Goal: Information Seeking & Learning: Learn about a topic

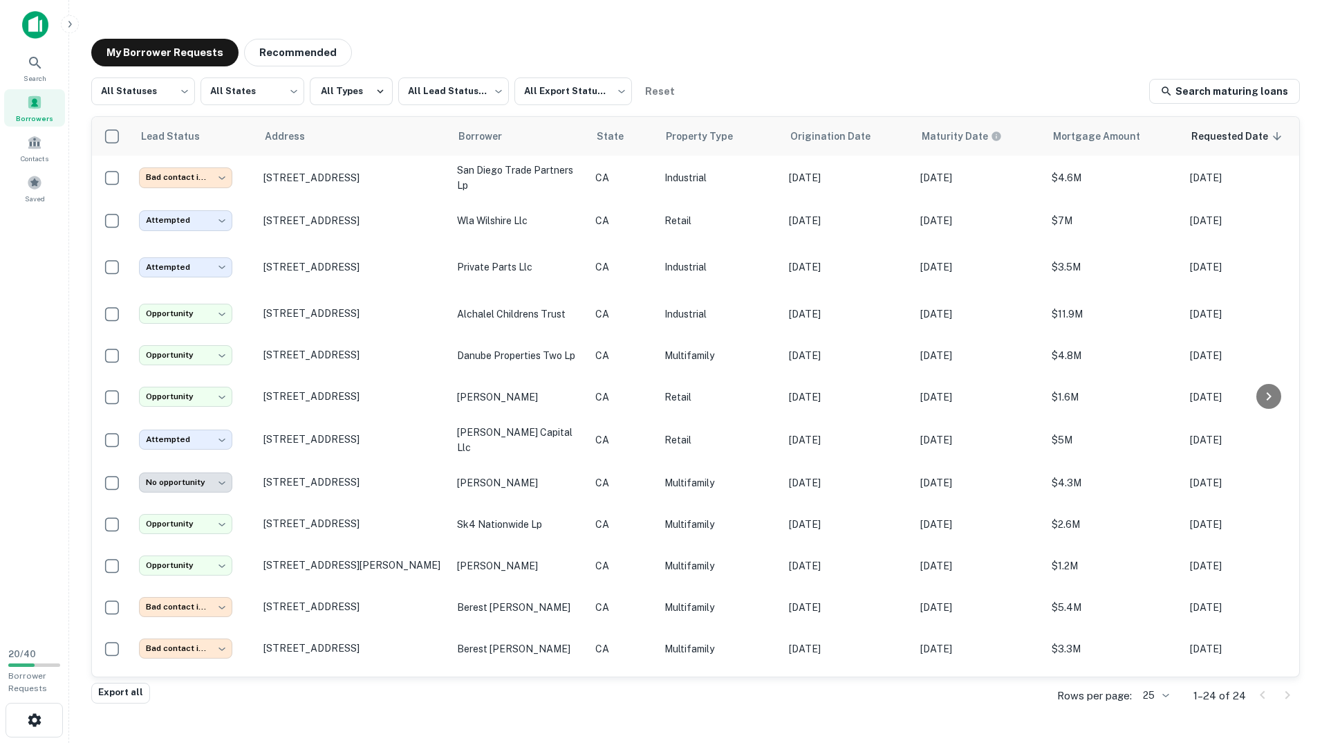
scroll to position [389, 0]
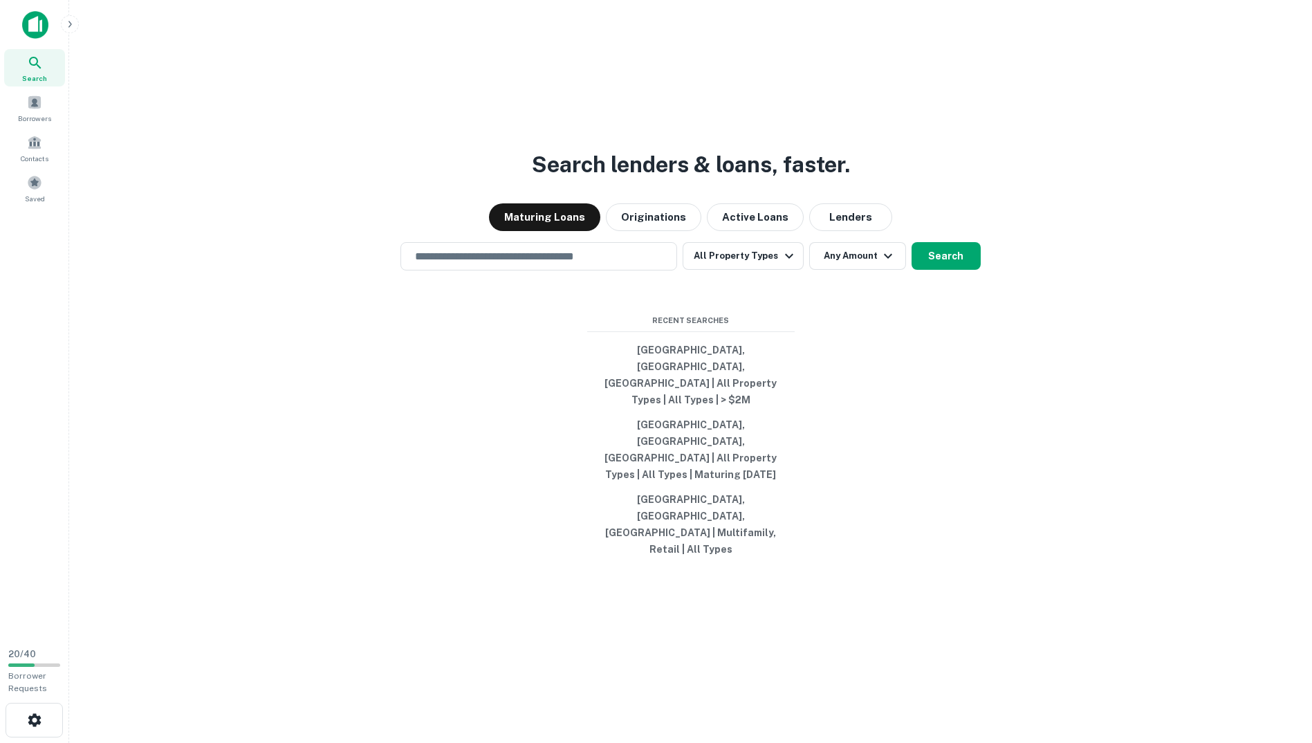
click at [538, 320] on div "Search lenders & loans, faster. Maturing Loans Originations Active Loans Lender…" at bounding box center [690, 404] width 1221 height 743
click at [537, 264] on input "text" at bounding box center [539, 256] width 264 height 16
paste input "**********"
type input "**********"
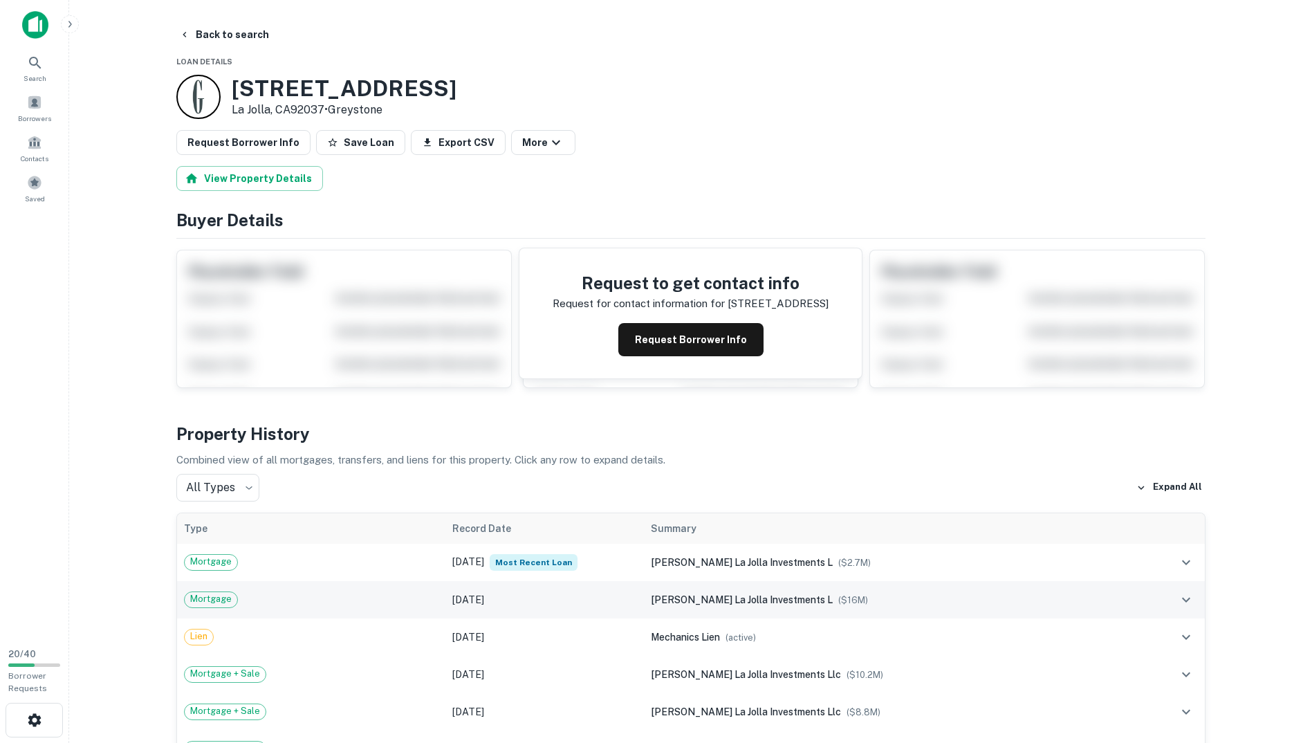
click at [423, 597] on div "Mortgage" at bounding box center [311, 599] width 255 height 17
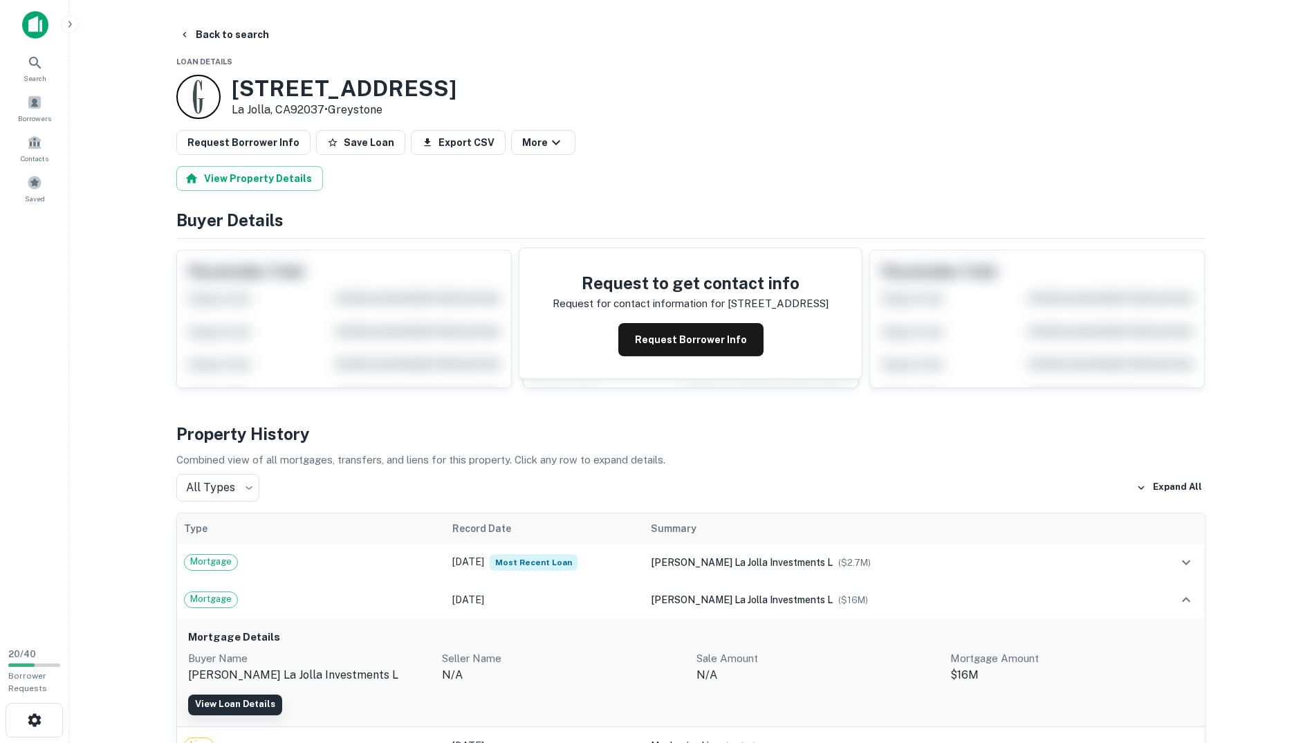
click at [238, 708] on link "View Loan Details" at bounding box center [235, 704] width 94 height 21
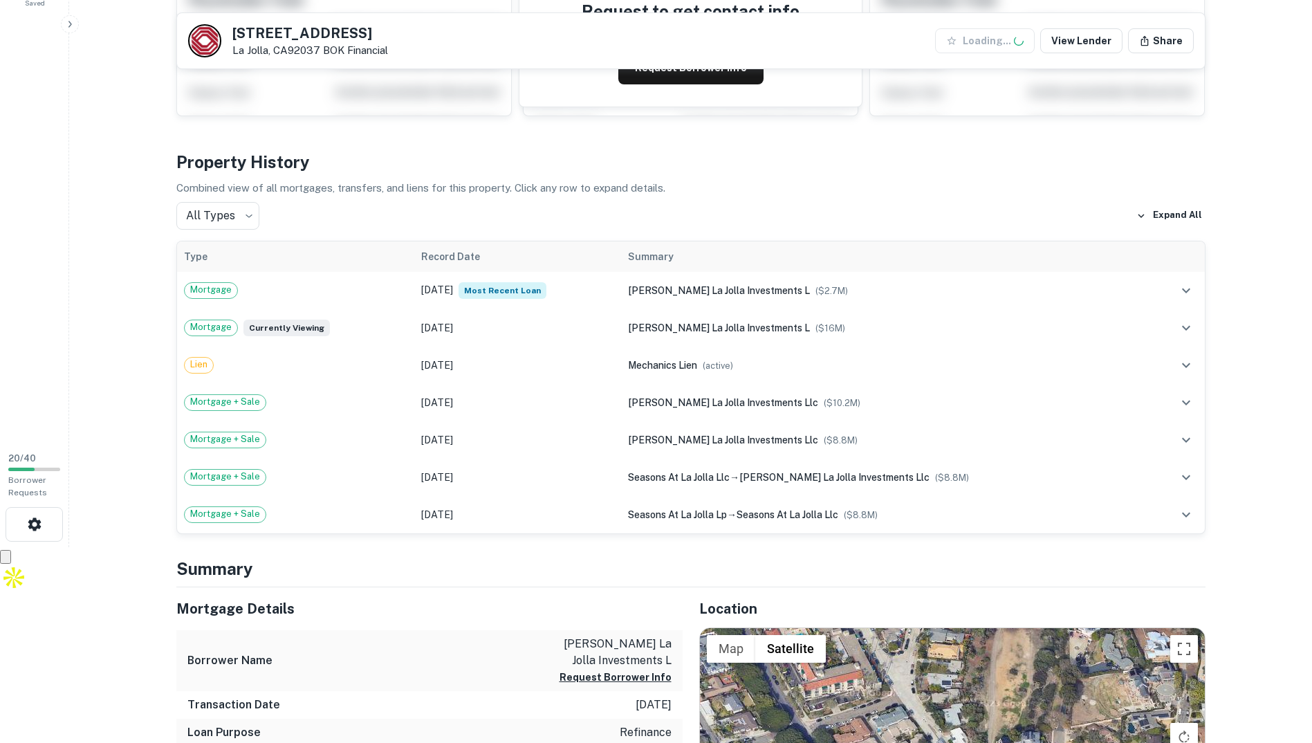
scroll to position [484, 0]
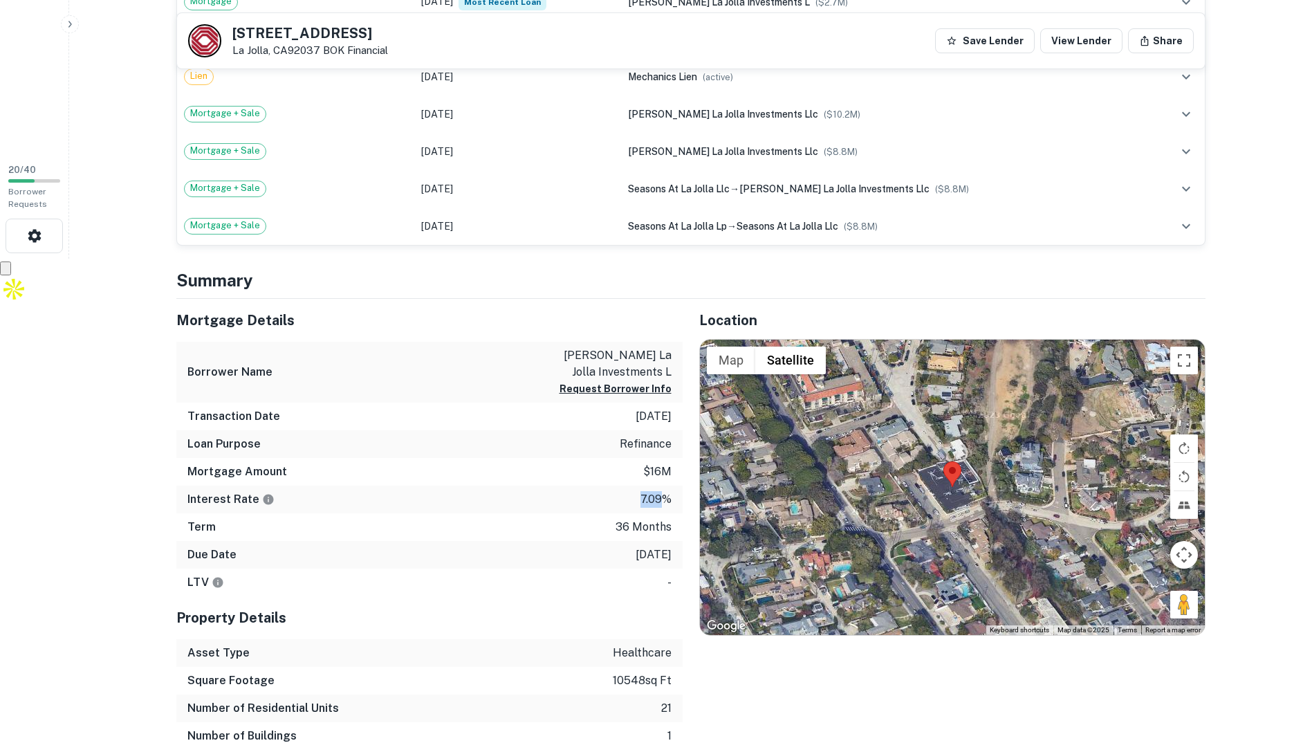
drag, startPoint x: 664, startPoint y: 494, endPoint x: 629, endPoint y: 499, distance: 35.0
click at [629, 499] on div "Interest Rate 7.09%" at bounding box center [429, 500] width 506 height 28
drag, startPoint x: 629, startPoint y: 499, endPoint x: 625, endPoint y: 506, distance: 8.1
click at [628, 506] on div "Interest Rate 7.09%" at bounding box center [429, 500] width 506 height 28
drag, startPoint x: 619, startPoint y: 528, endPoint x: 654, endPoint y: 522, distance: 35.8
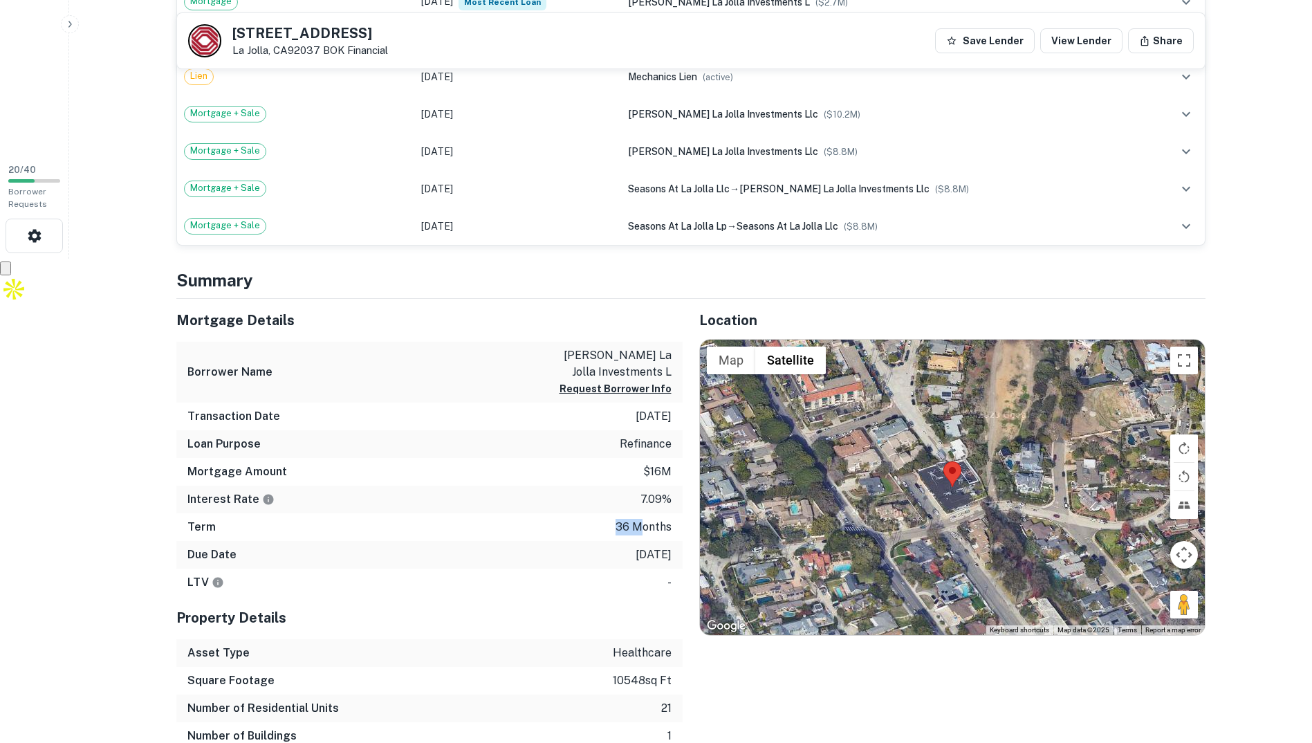
click at [654, 522] on p "36 months" at bounding box center [644, 527] width 56 height 17
drag, startPoint x: 654, startPoint y: 522, endPoint x: 641, endPoint y: 553, distance: 33.1
click at [646, 548] on p "9/17/2026" at bounding box center [654, 554] width 36 height 17
click at [659, 555] on p "9/17/2026" at bounding box center [654, 554] width 36 height 17
drag, startPoint x: 659, startPoint y: 555, endPoint x: 638, endPoint y: 593, distance: 42.7
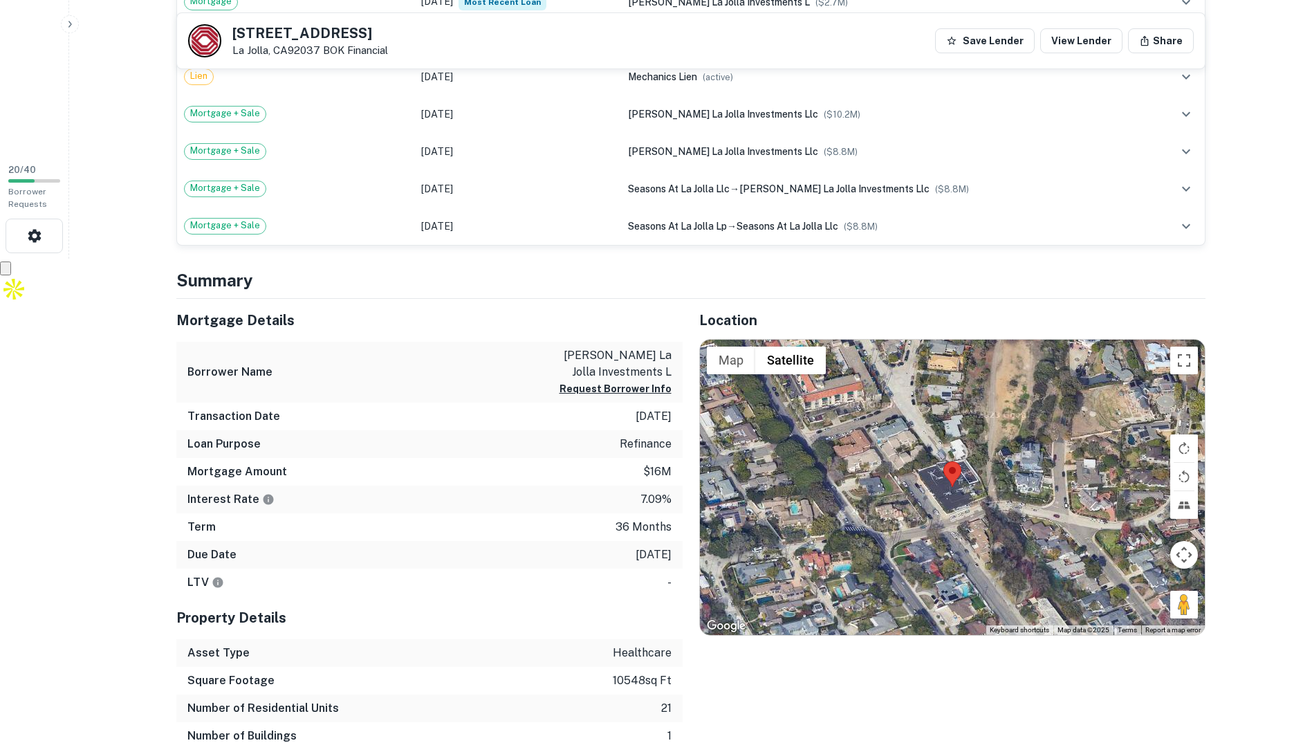
click at [649, 586] on div "LTV -" at bounding box center [429, 583] width 506 height 28
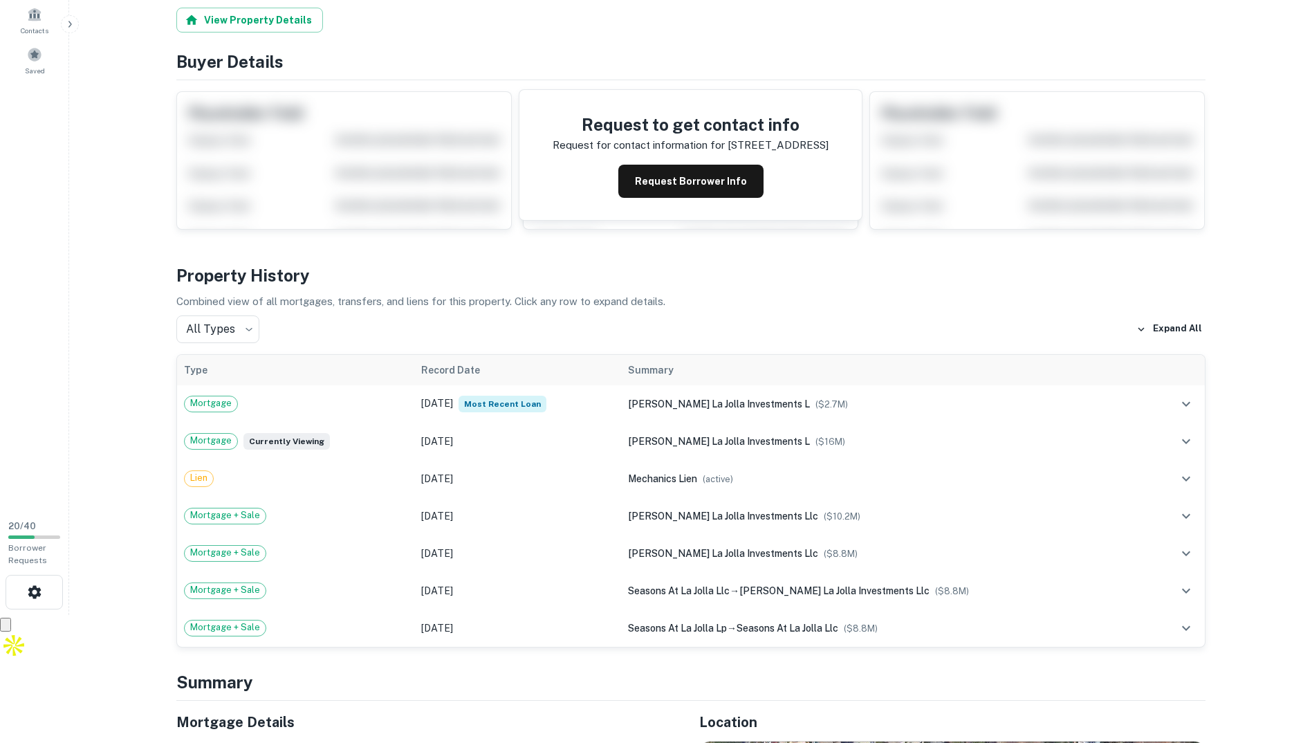
scroll to position [0, 0]
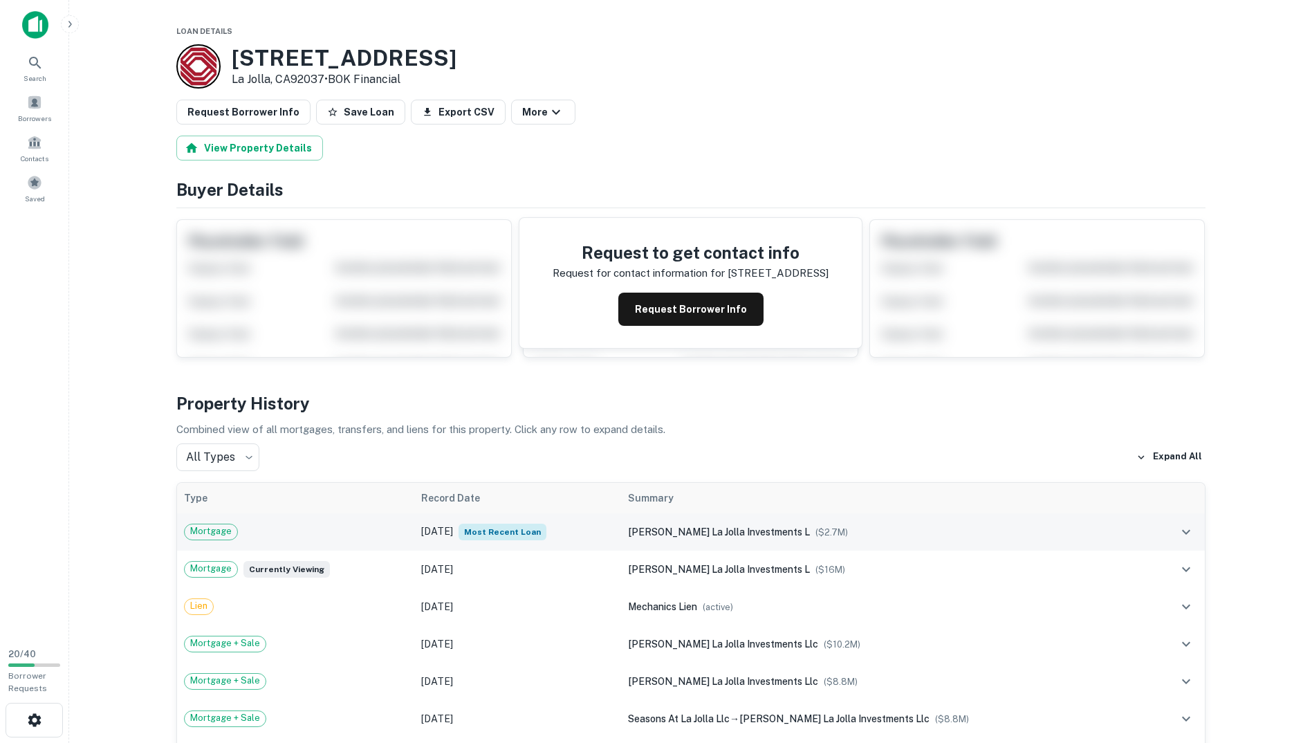
click at [461, 538] on td "Aug 22, 2024 Most Recent Loan" at bounding box center [517, 531] width 207 height 37
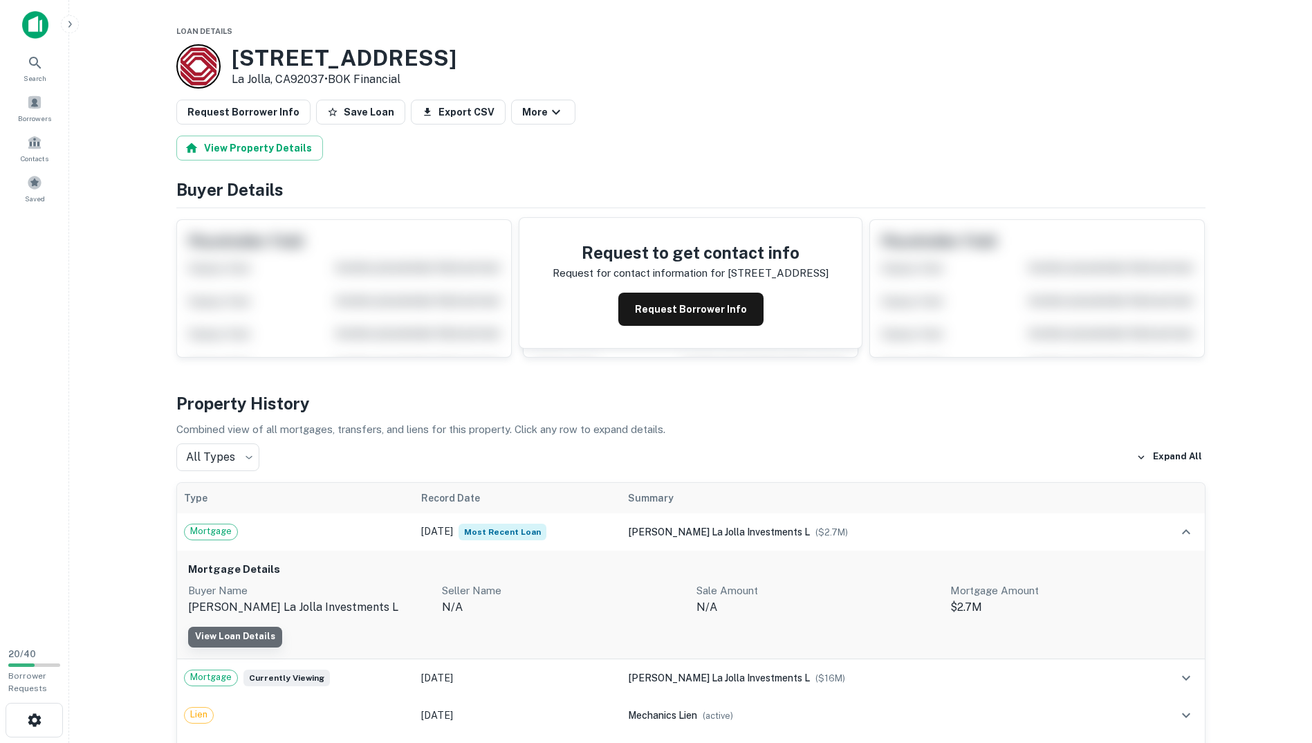
click at [259, 635] on link "View Loan Details" at bounding box center [235, 637] width 94 height 21
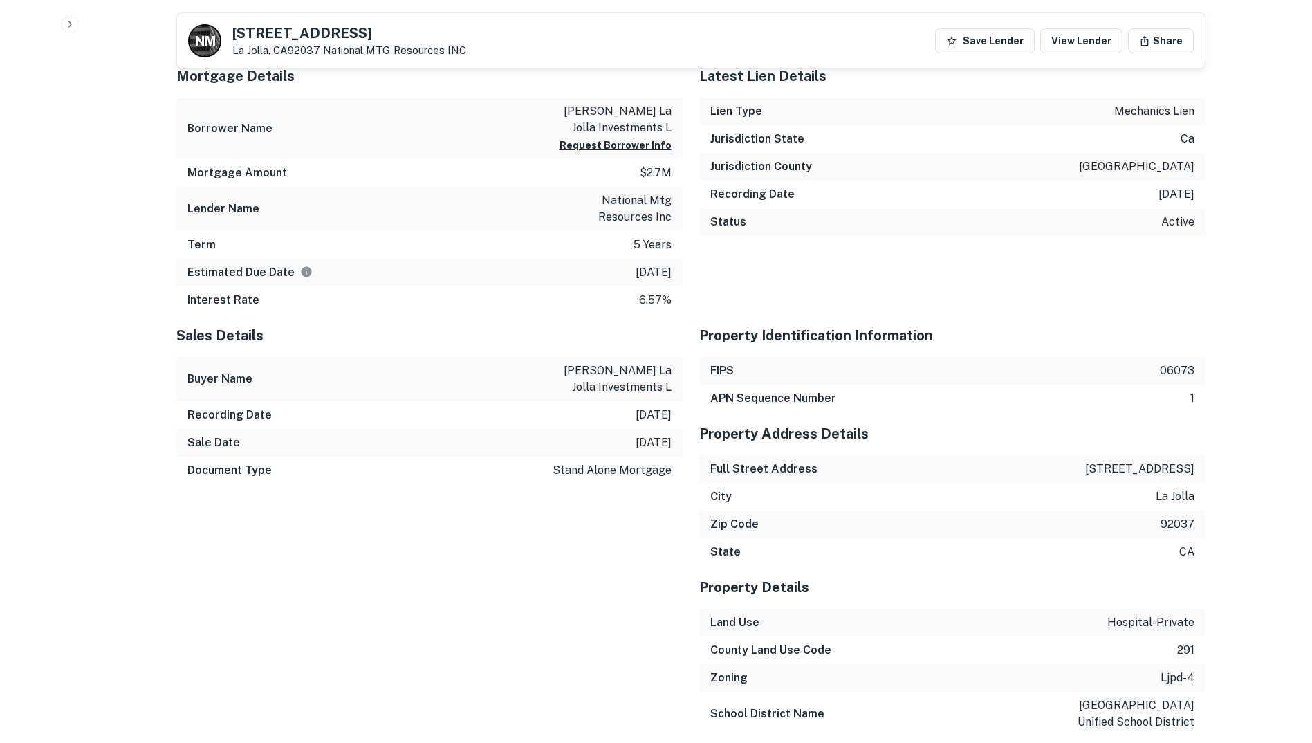
scroll to position [1314, 0]
